Goal: Transaction & Acquisition: Purchase product/service

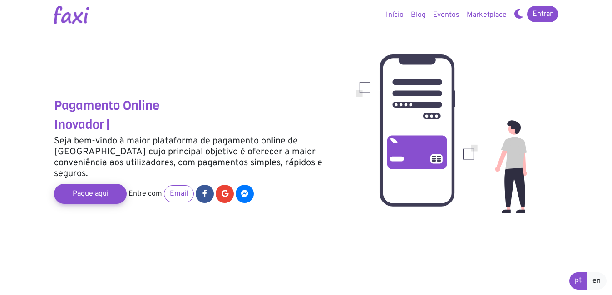
click at [546, 15] on link "Entrar" at bounding box center [542, 14] width 31 height 16
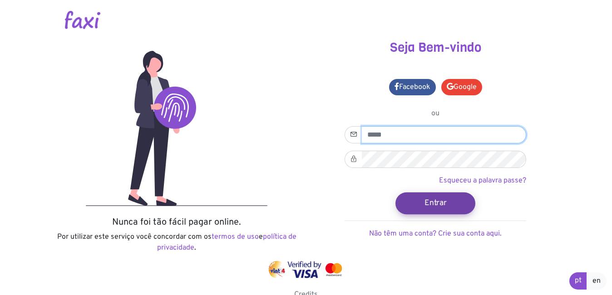
type input "**********"
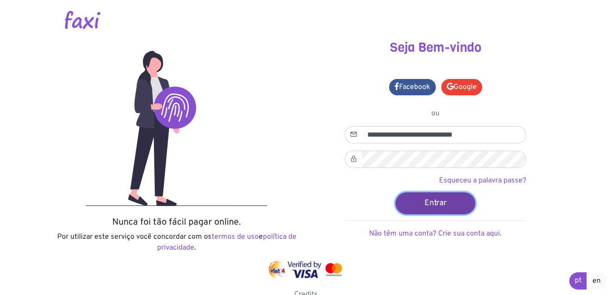
click at [427, 206] on button "Entrar" at bounding box center [436, 203] width 80 height 22
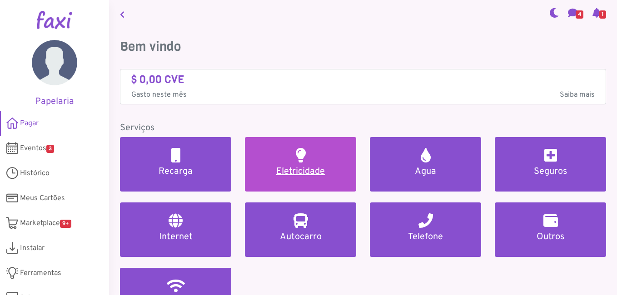
click at [284, 157] on link "Eletricidade" at bounding box center [300, 164] width 111 height 55
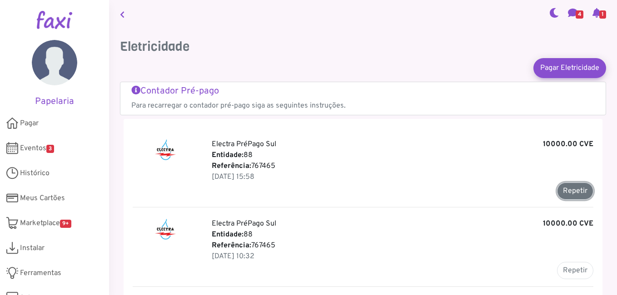
click at [563, 192] on button "Repetir" at bounding box center [575, 191] width 36 height 17
type input "******"
type input "********"
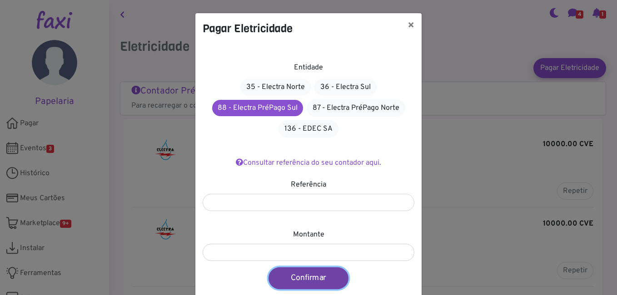
click at [303, 276] on button "Confirmar" at bounding box center [309, 279] width 80 height 22
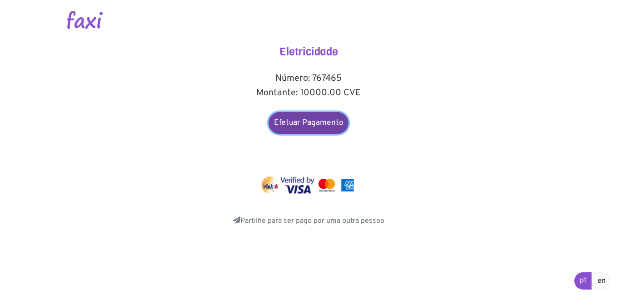
click at [322, 122] on link "Efetuar Pagamento" at bounding box center [309, 123] width 80 height 22
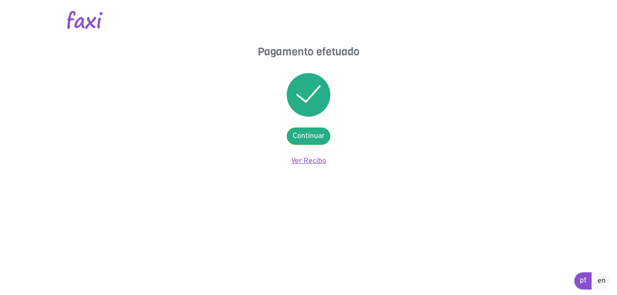
click at [309, 161] on link "Ver Recibo" at bounding box center [308, 161] width 35 height 9
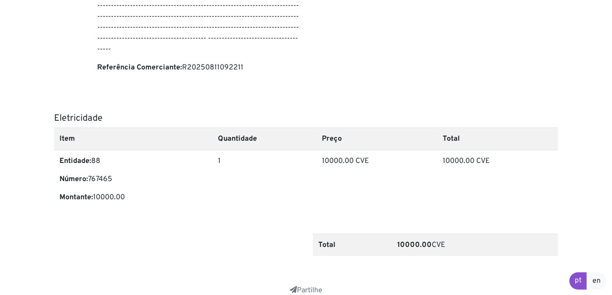
scroll to position [286, 0]
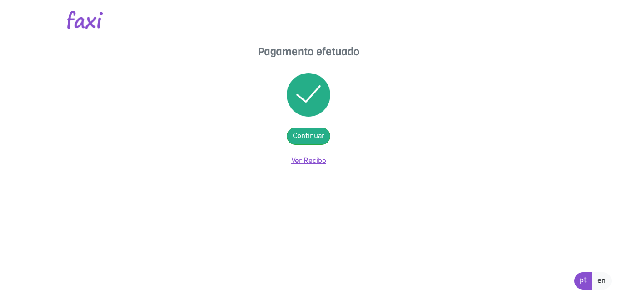
click at [312, 162] on link "Ver Recibo" at bounding box center [308, 161] width 35 height 9
click at [298, 134] on link "Continuar" at bounding box center [309, 136] width 44 height 17
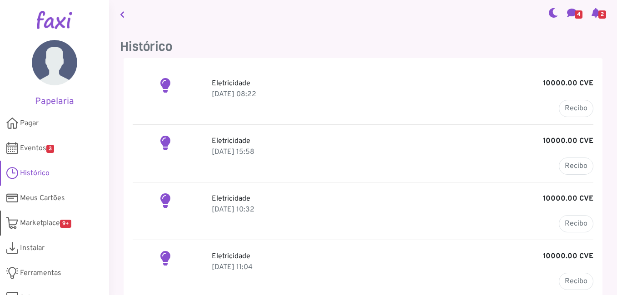
click at [47, 226] on span "Marketplace 9+" at bounding box center [45, 223] width 51 height 11
click at [566, 108] on link "Recibo" at bounding box center [576, 108] width 35 height 17
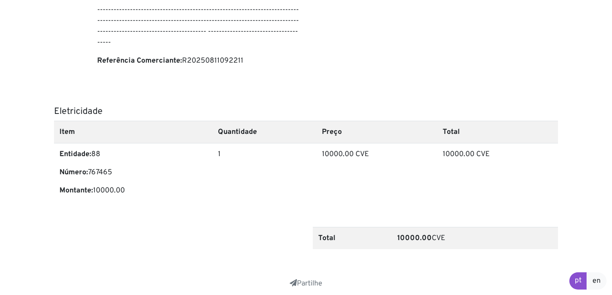
scroll to position [286, 0]
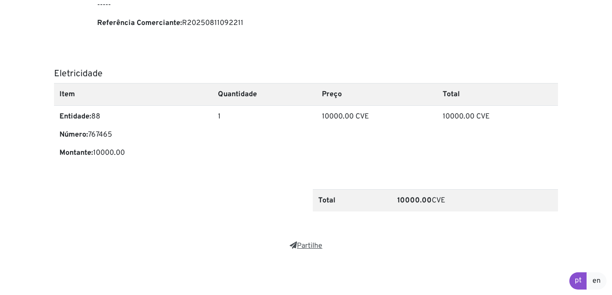
click at [315, 247] on link "Partilhe" at bounding box center [306, 246] width 33 height 9
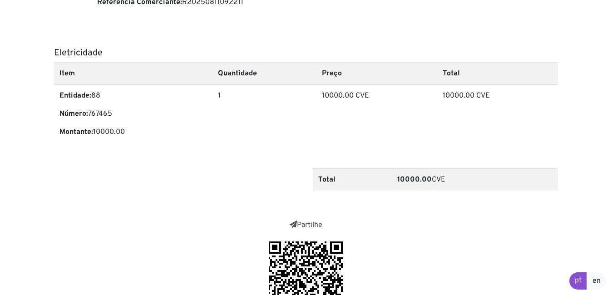
scroll to position [405, 0]
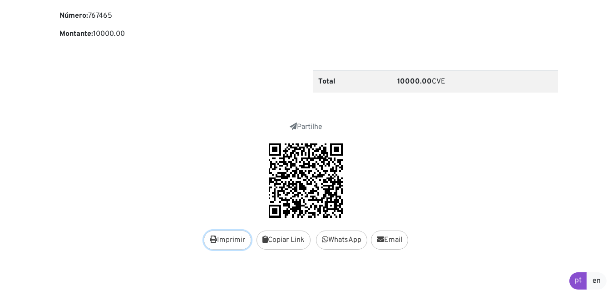
click at [221, 244] on button "Imprimir" at bounding box center [227, 240] width 47 height 19
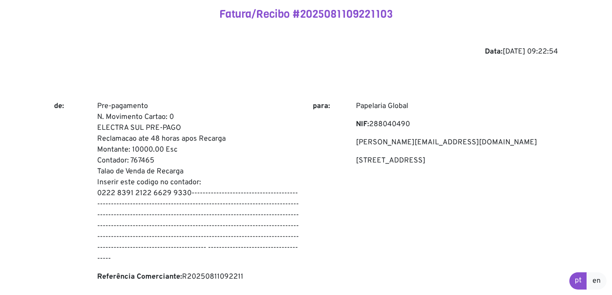
scroll to position [35, 0]
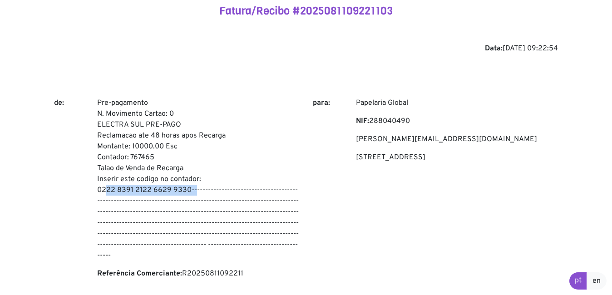
drag, startPoint x: 98, startPoint y: 189, endPoint x: 189, endPoint y: 191, distance: 91.8
click at [189, 191] on p "Pre-pagamento N. Movimento Cartao: 0 ELECTRA SUL PRE-PAGO Reclamacao ate 48 hor…" at bounding box center [198, 180] width 202 height 164
copy p "0222 8391 2122 6629 9330"
